Goal: Use online tool/utility: Use online tool/utility

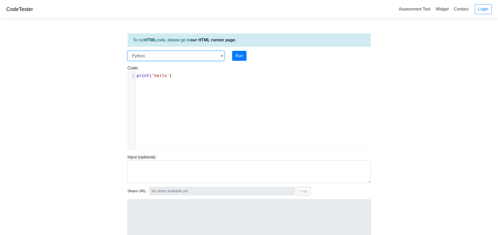
select select "java"
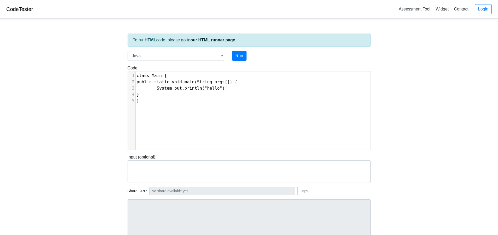
scroll to position [2, 0]
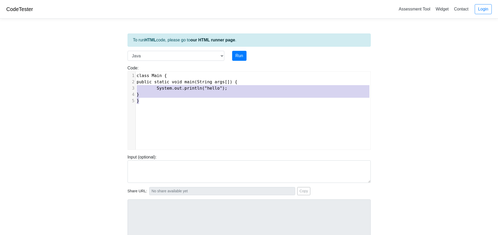
type textarea "class Main { public static void main(String args[]) { System.out.println("hello…"
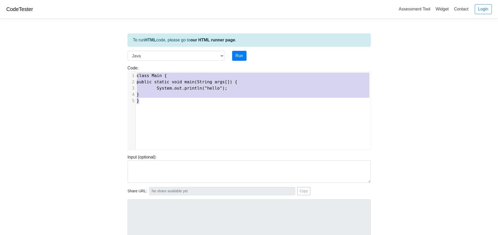
drag, startPoint x: 142, startPoint y: 102, endPoint x: 131, endPoint y: 73, distance: 31.3
click at [136, 73] on div "1 class Main { 2 public static void main(String args[]) { 3 System.out.println(…" at bounding box center [255, 87] width 239 height 31
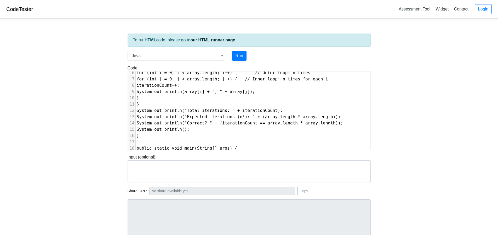
scroll to position [0, 0]
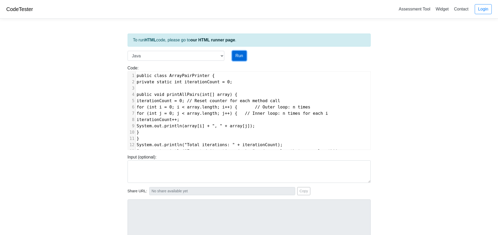
click at [239, 56] on button "Run" at bounding box center [239, 56] width 14 height 10
type input "[URL][DOMAIN_NAME]"
type textarea "Submission status: Compilation Error Compile Output: Main.java:1: error: class …"
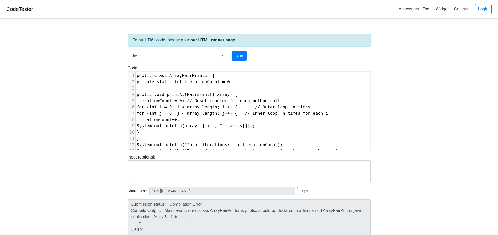
click at [137, 75] on span "public class ArrayPairPrinter {" at bounding box center [176, 75] width 78 height 5
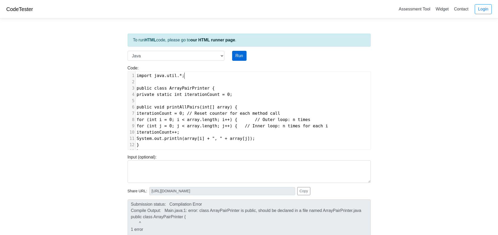
type textarea "import java.util.*;"
click at [237, 54] on button "Run" at bounding box center [239, 56] width 14 height 10
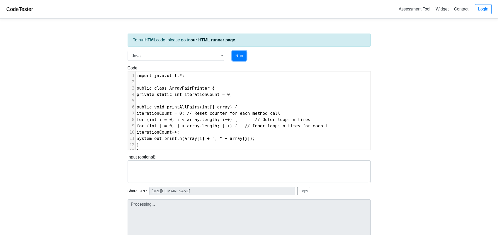
type input "[URL][DOMAIN_NAME]"
type textarea "Submission status: Compilation Error Compile Output: Main.java:3: error: class …"
